Goal: Find specific page/section

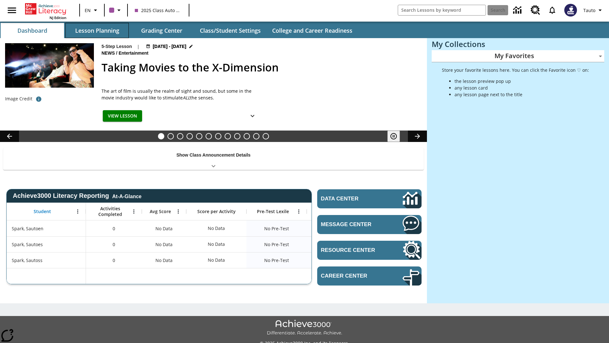
click at [97, 30] on button "Lesson Planning" at bounding box center [96, 30] width 63 height 15
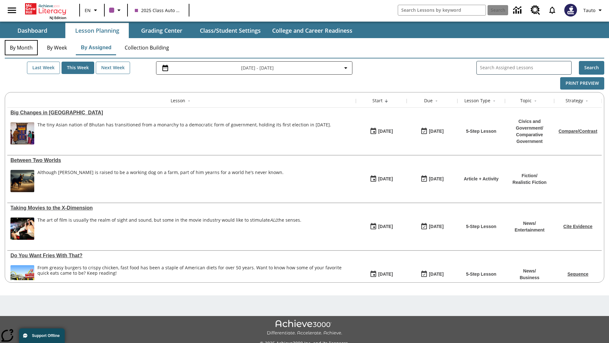
click at [21, 48] on button "By Month" at bounding box center [21, 47] width 33 height 15
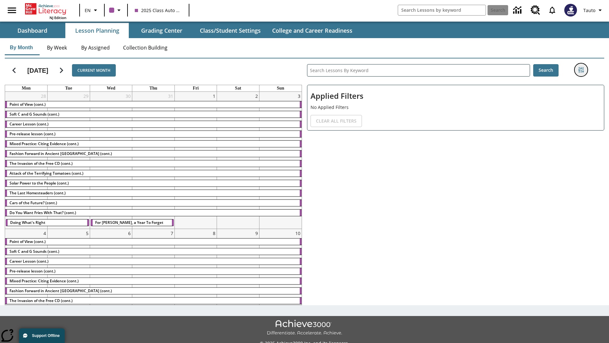
click at [581, 70] on icon "Filters Side menu" at bounding box center [581, 70] width 6 height 6
